Goal: Information Seeking & Learning: Learn about a topic

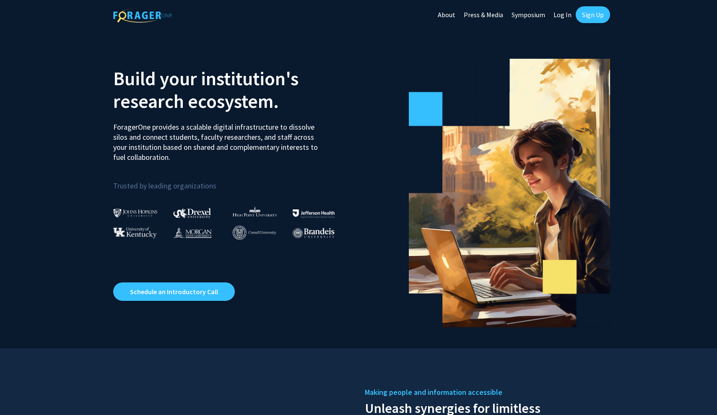
click at [568, 13] on link "Log In" at bounding box center [563, 14] width 26 height 29
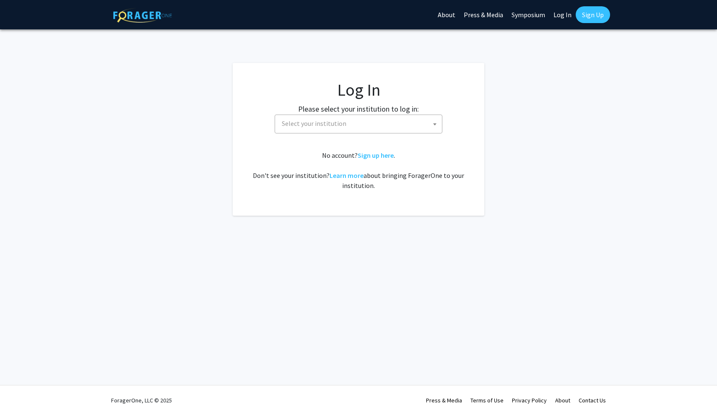
click at [384, 121] on span "Select your institution" at bounding box center [361, 123] width 164 height 17
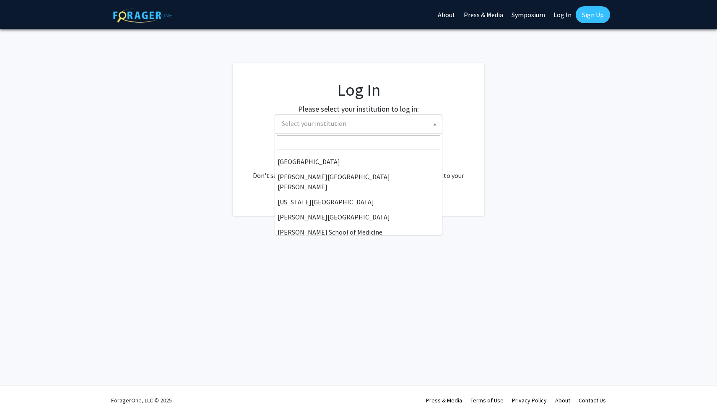
scroll to position [150, 0]
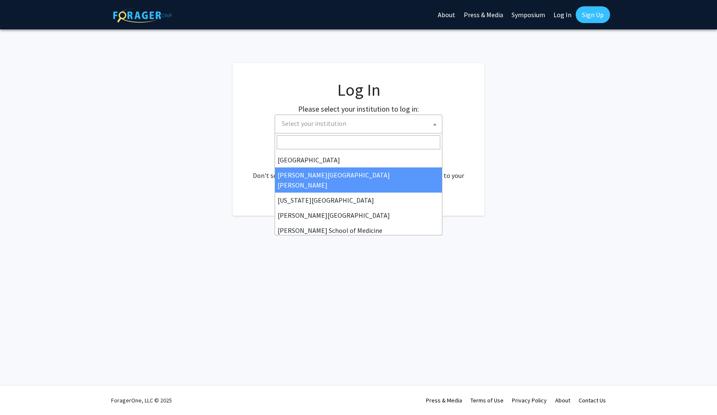
select select "1"
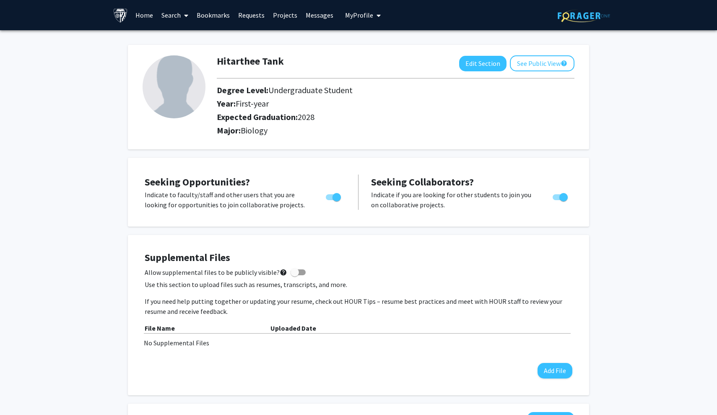
click at [142, 16] on link "Home" at bounding box center [144, 14] width 26 height 29
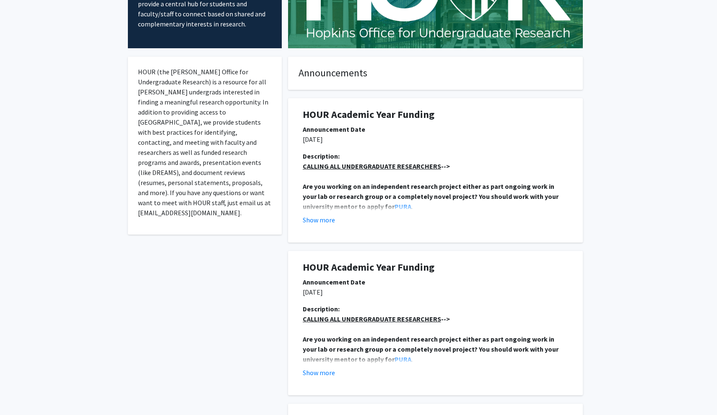
scroll to position [111, 0]
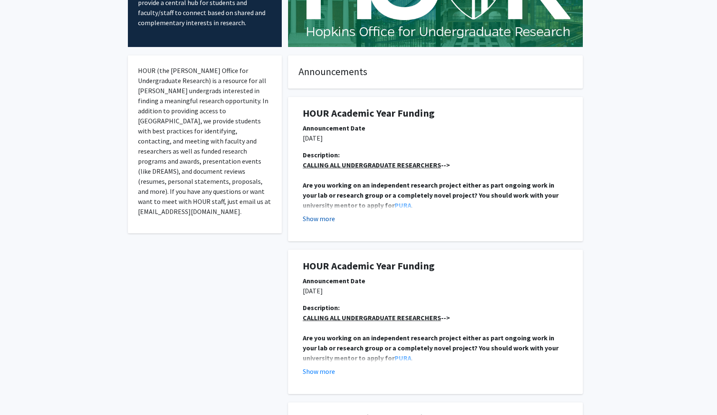
click at [316, 218] on button "Show more" at bounding box center [319, 219] width 32 height 10
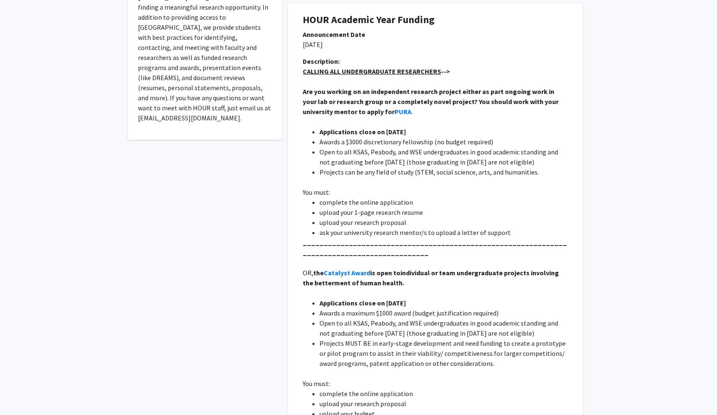
scroll to position [205, 0]
click at [394, 69] on u "CALLING ALL UNDERGRADUATE RESEARCHERS" at bounding box center [372, 71] width 138 height 8
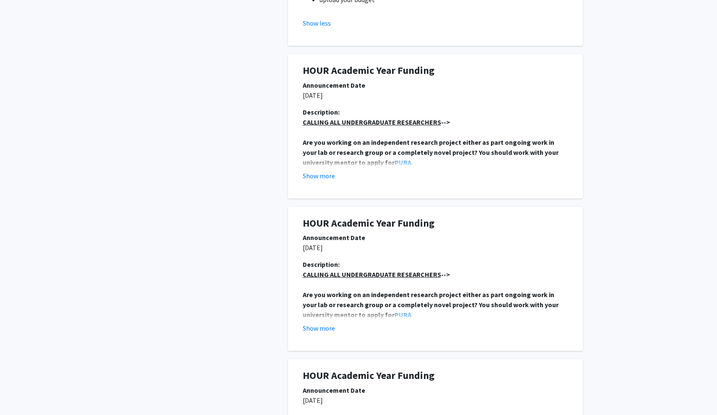
scroll to position [619, 0]
click at [324, 177] on button "Show more" at bounding box center [319, 175] width 32 height 10
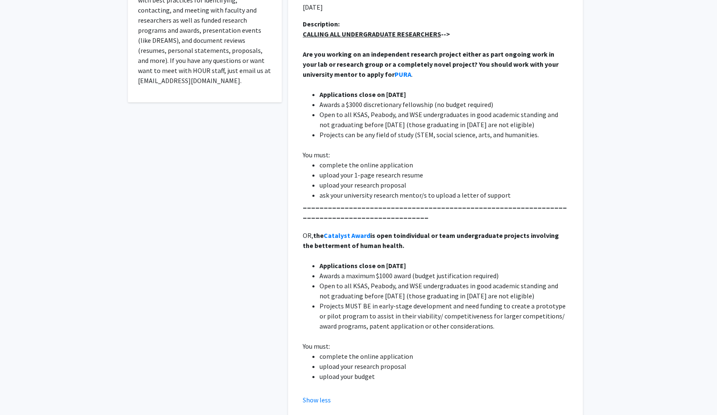
scroll to position [268, 0]
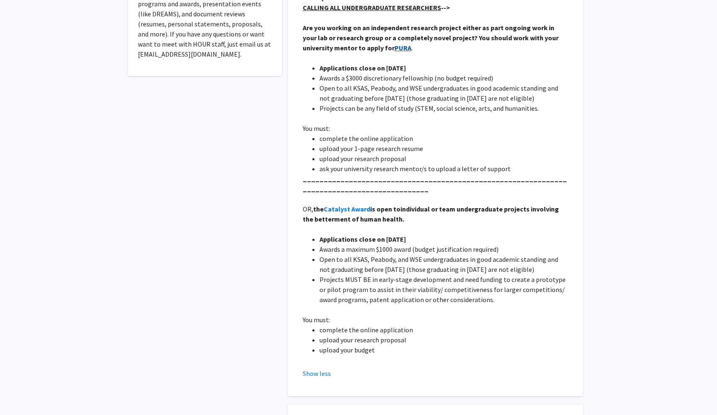
click at [395, 46] on strong "PURA" at bounding box center [403, 48] width 17 height 8
